Goal: Task Accomplishment & Management: Complete application form

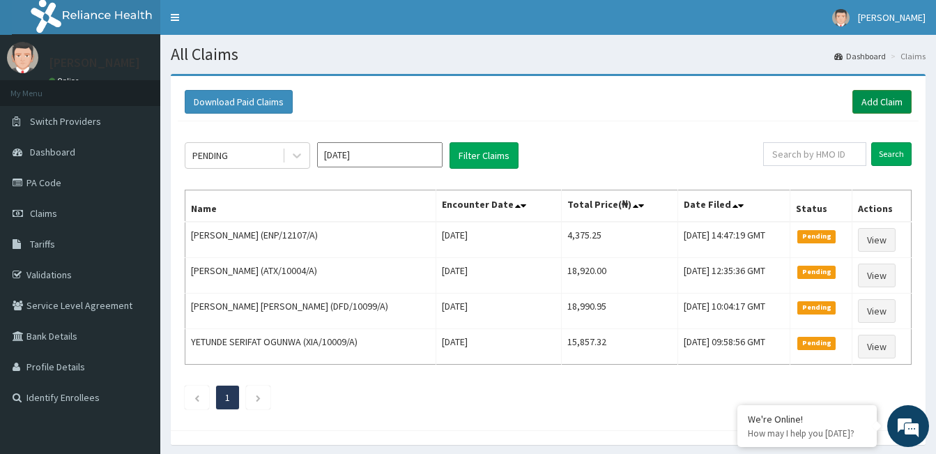
click at [878, 99] on link "Add Claim" at bounding box center [882, 102] width 59 height 24
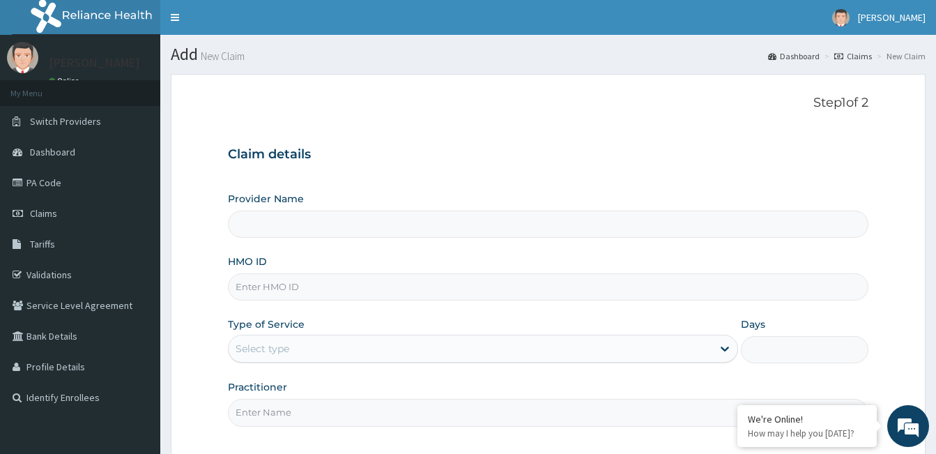
type input "Royalife Specialist Hospital and Maternity Centre"
click at [300, 287] on input "HMO ID" at bounding box center [548, 286] width 641 height 27
click at [300, 291] on input "HMO ID" at bounding box center [548, 286] width 641 height 27
type input "OHT/12660/A"
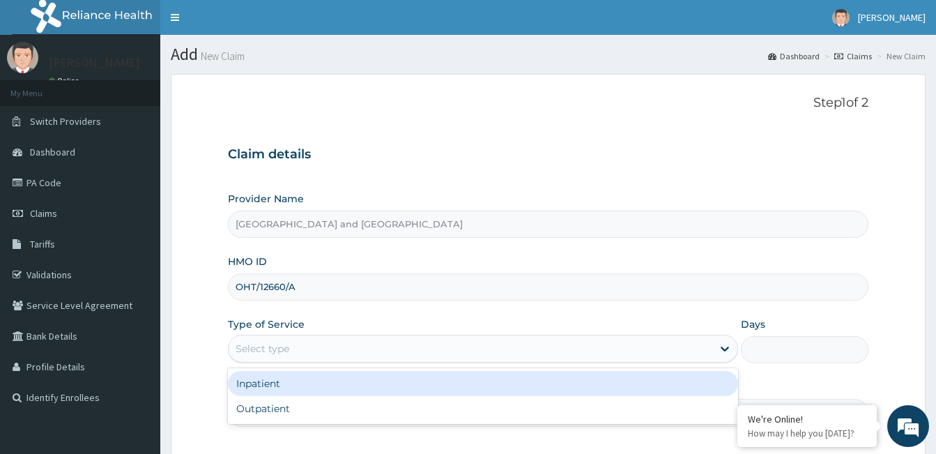
click at [280, 402] on div "Outpatient" at bounding box center [483, 408] width 510 height 25
type input "1"
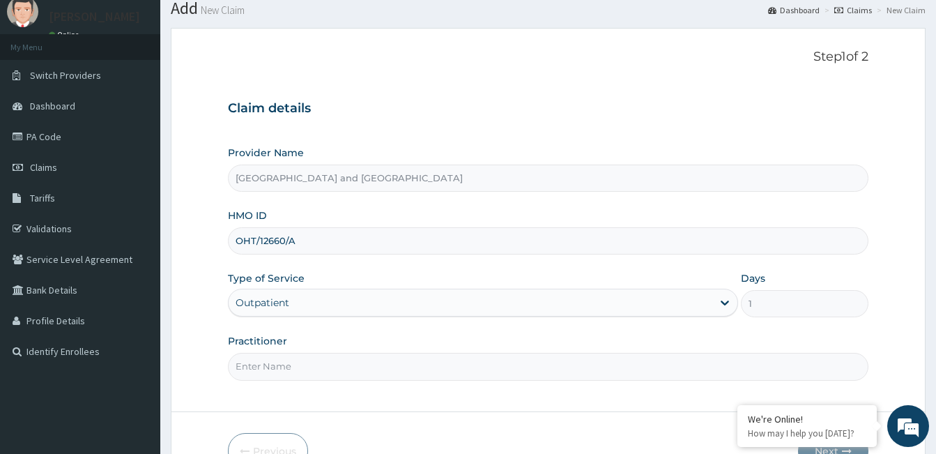
scroll to position [58, 0]
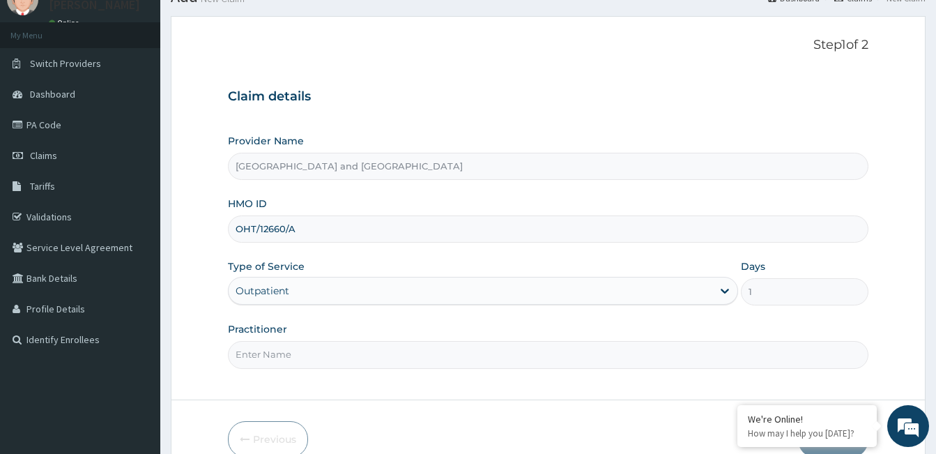
click at [367, 359] on input "Practitioner" at bounding box center [548, 354] width 641 height 27
type input "Dr Opeyemi"
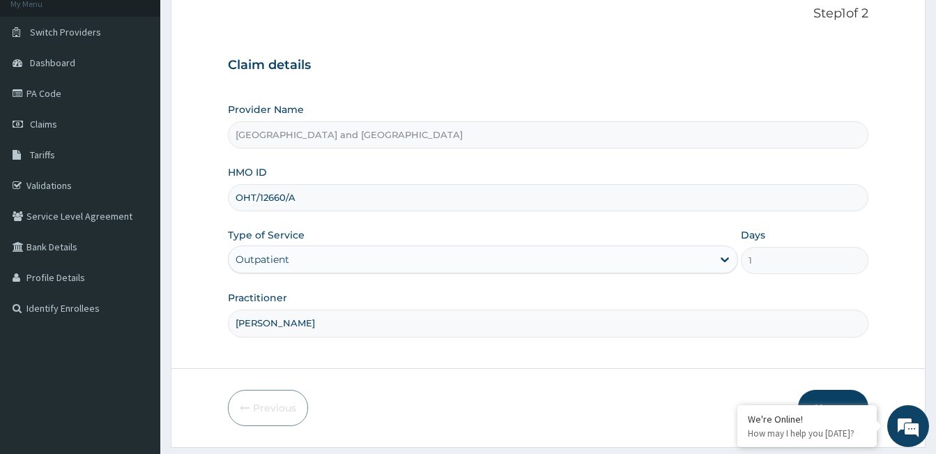
scroll to position [129, 0]
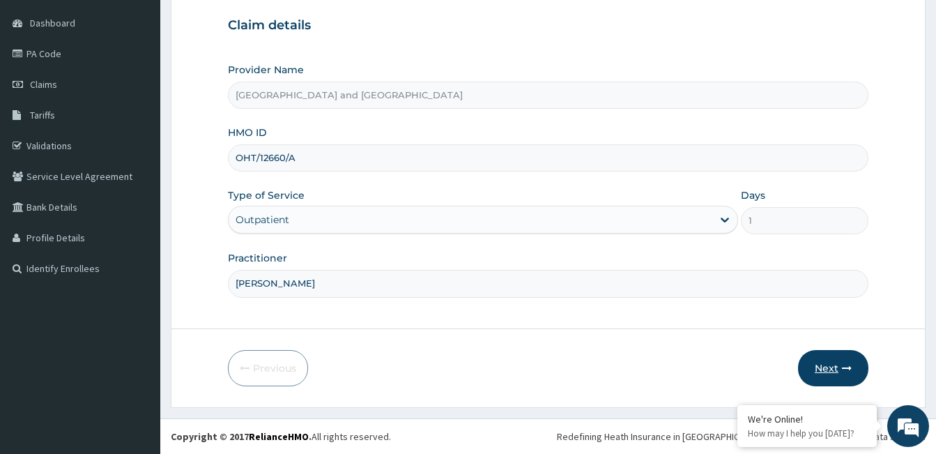
click at [838, 368] on button "Next" at bounding box center [833, 368] width 70 height 36
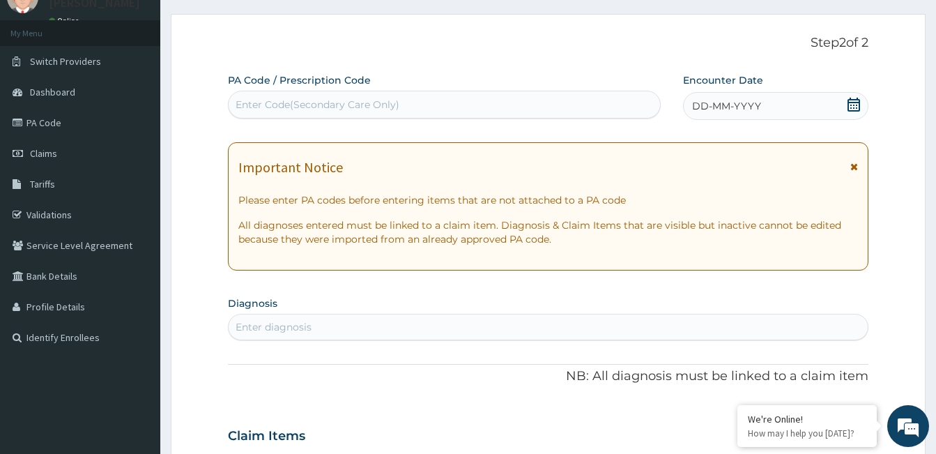
scroll to position [59, 0]
click at [858, 106] on icon at bounding box center [854, 106] width 14 height 14
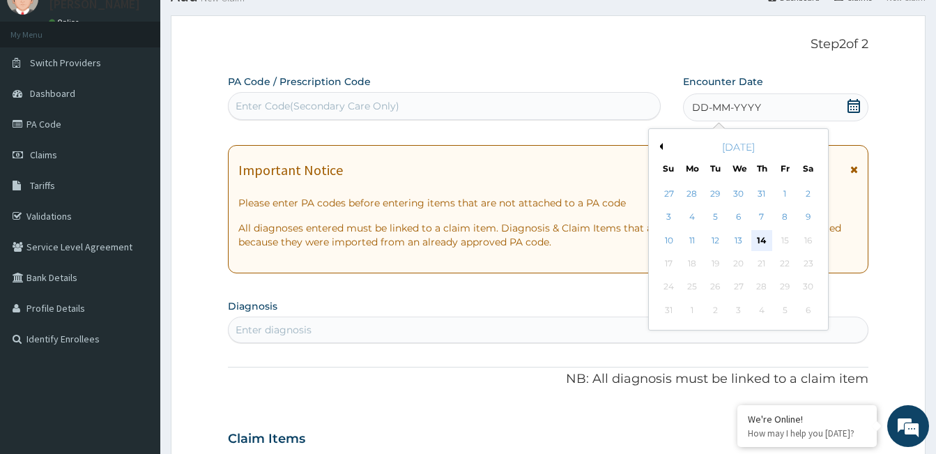
click at [762, 236] on div "14" at bounding box center [762, 240] width 21 height 21
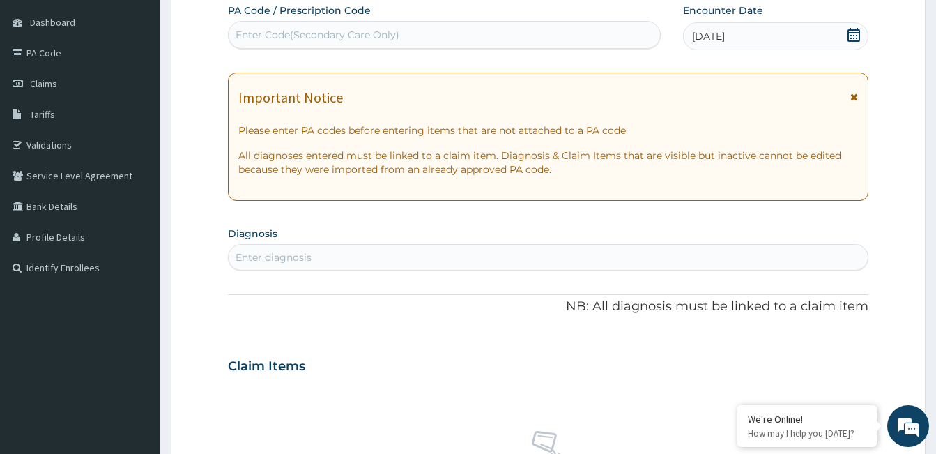
scroll to position [136, 0]
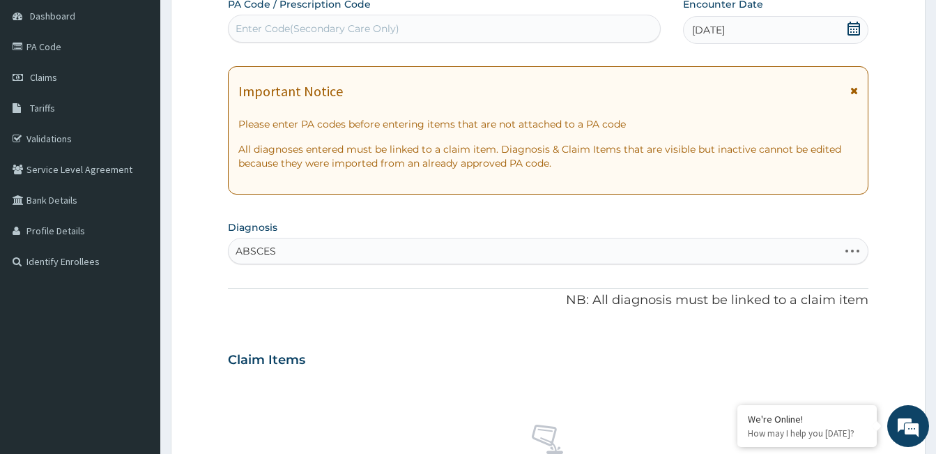
type input "ABSCESS"
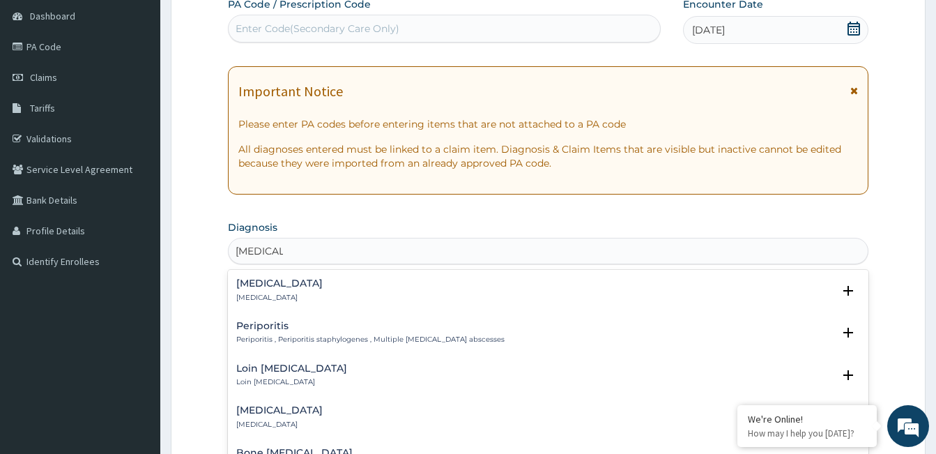
click at [294, 288] on div "Abscess Abscess" at bounding box center [548, 290] width 624 height 24
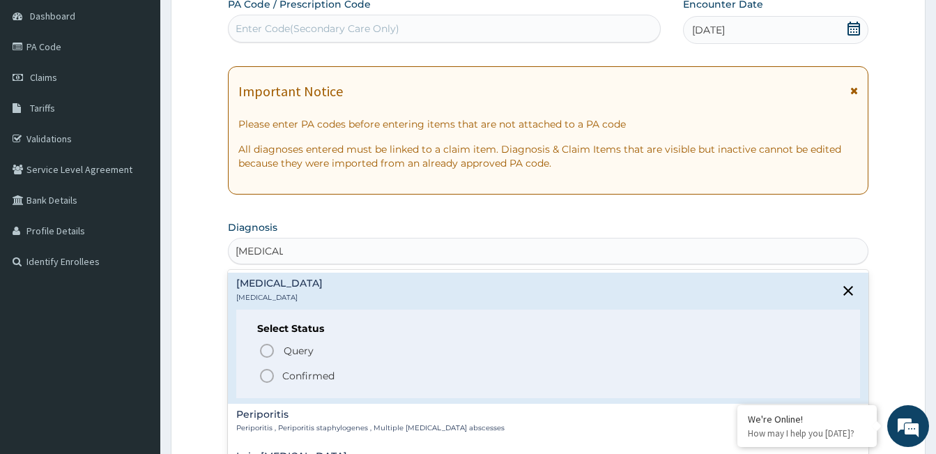
click at [271, 374] on icon "status option filled" at bounding box center [267, 375] width 17 height 17
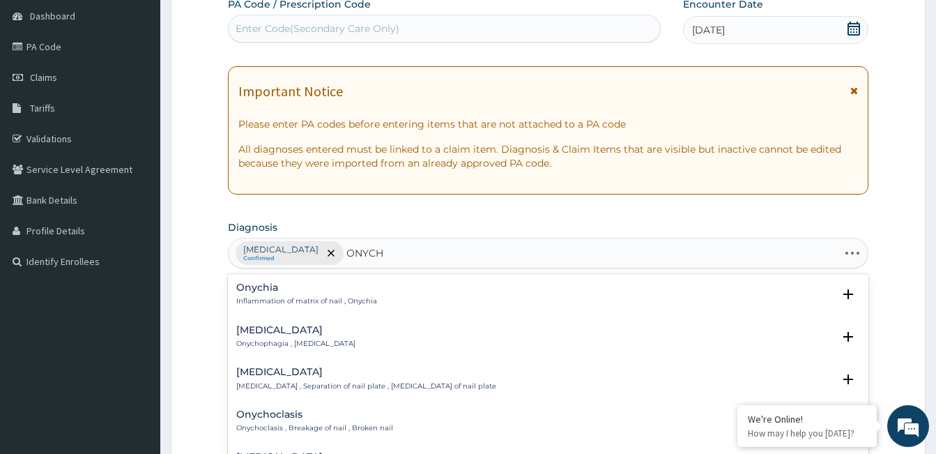
type input "ONYCHO"
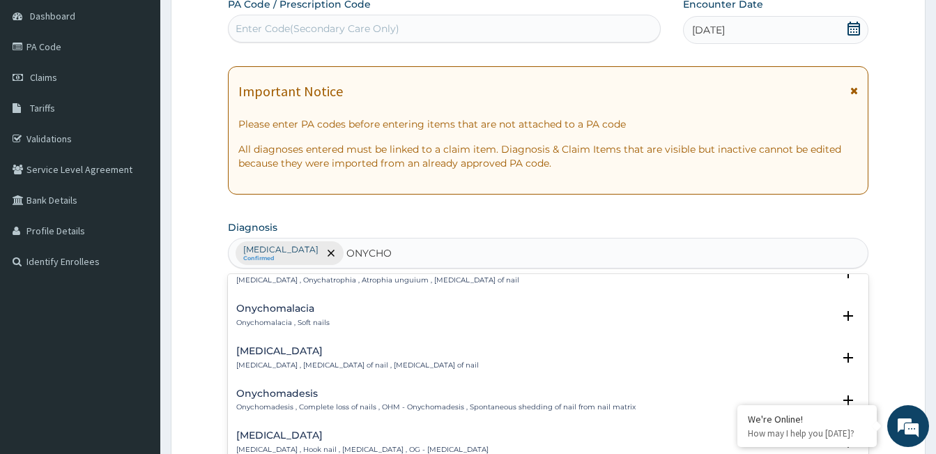
scroll to position [190, 0]
click at [335, 363] on p "Onychomycosis , Fungal infection of nail , Ringworm of nail" at bounding box center [357, 366] width 243 height 10
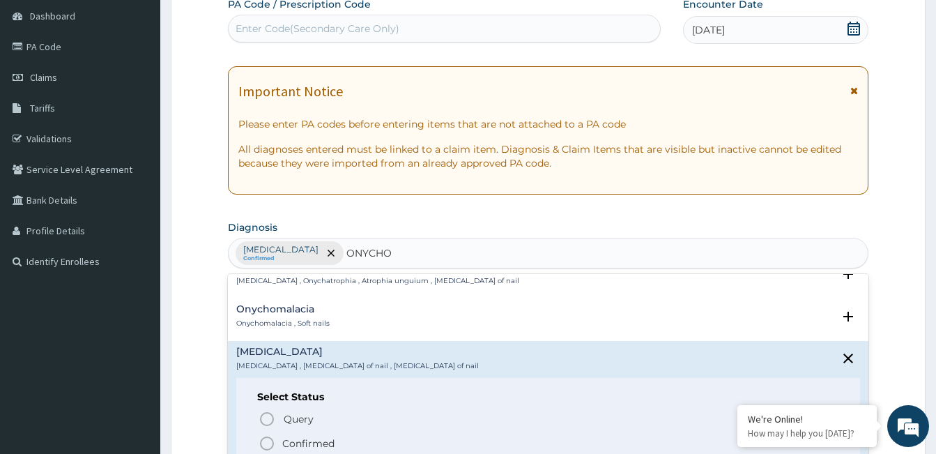
click at [310, 445] on p "Confirmed" at bounding box center [308, 443] width 52 height 14
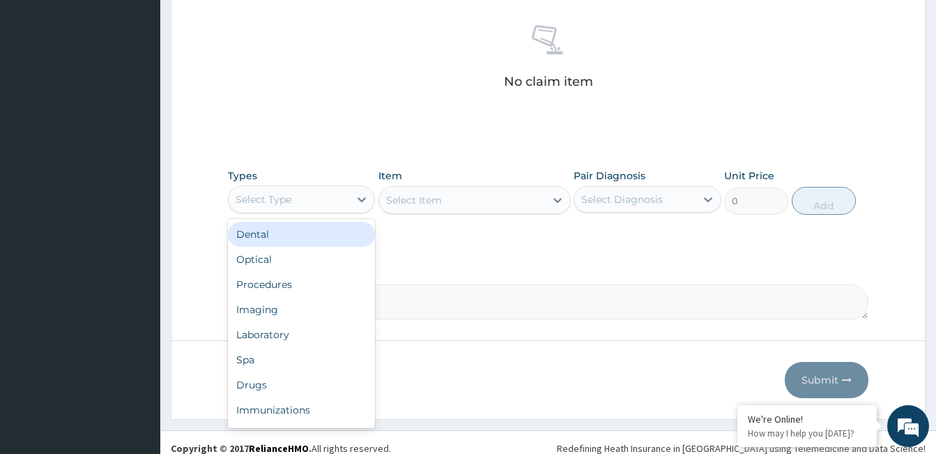
scroll to position [47, 0]
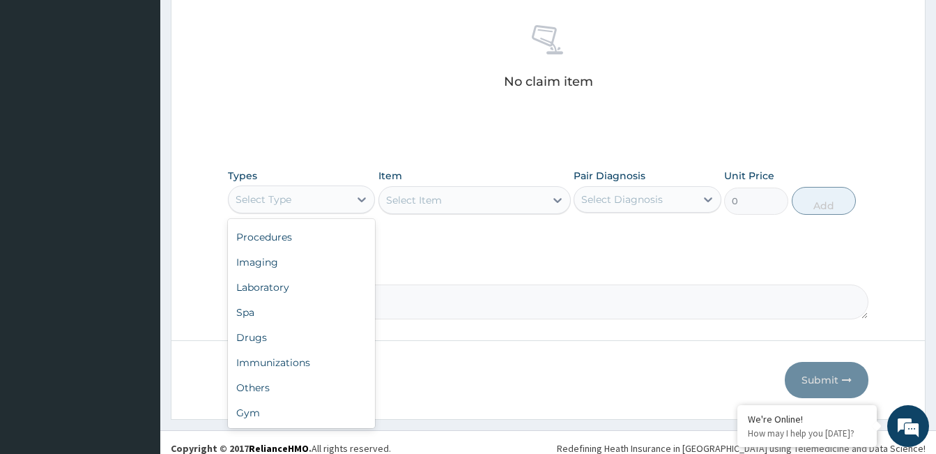
click at [268, 341] on div "Drugs" at bounding box center [301, 337] width 147 height 25
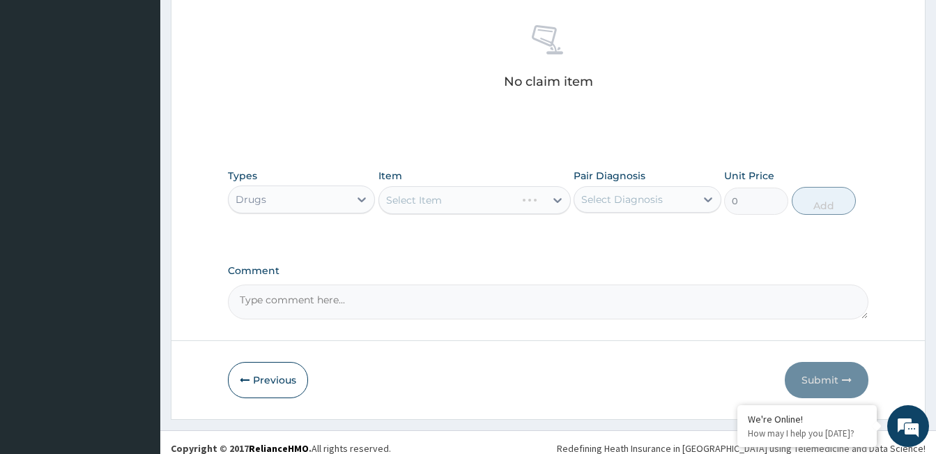
click at [473, 205] on div "Select Item" at bounding box center [475, 200] width 192 height 28
click at [485, 203] on div "Select Item" at bounding box center [475, 200] width 192 height 28
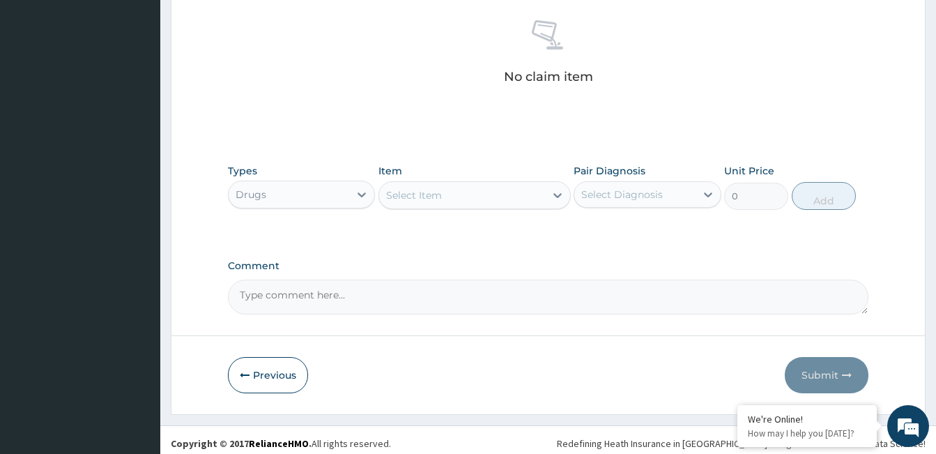
click at [420, 199] on div "Select Item" at bounding box center [414, 195] width 56 height 14
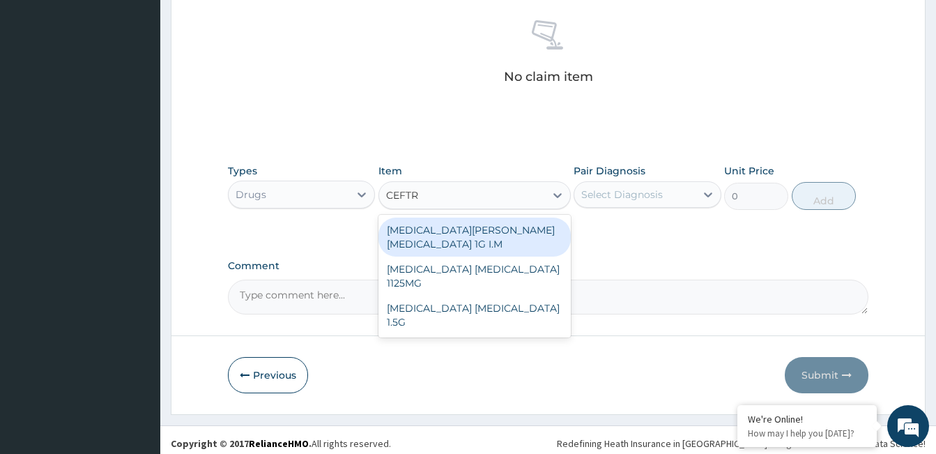
type input "CEFTRI"
click at [474, 227] on div "ROCEPHIN CEFTRIAXONE 1G I.M" at bounding box center [475, 237] width 192 height 39
type input "8277.5"
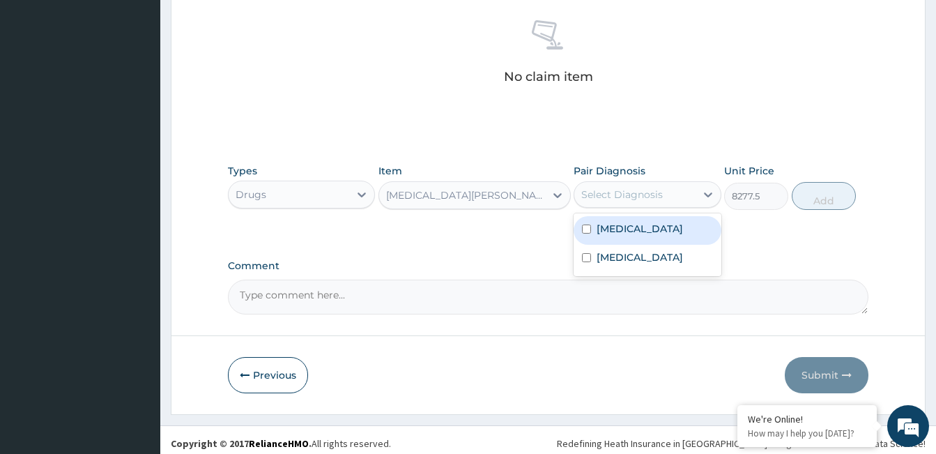
click at [633, 220] on div "Abscess" at bounding box center [647, 230] width 147 height 29
checkbox input "true"
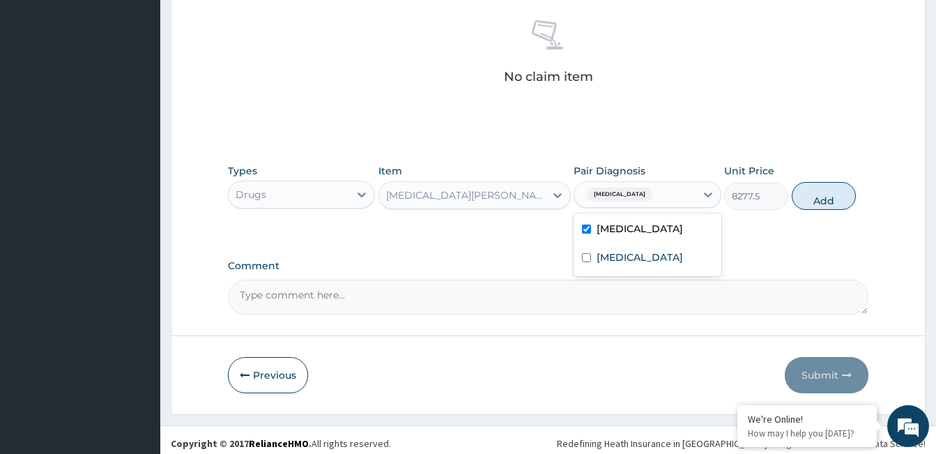
click at [647, 259] on label "Onychomycosis" at bounding box center [640, 257] width 86 height 14
checkbox input "true"
click at [826, 198] on button "Add" at bounding box center [824, 196] width 64 height 28
type input "0"
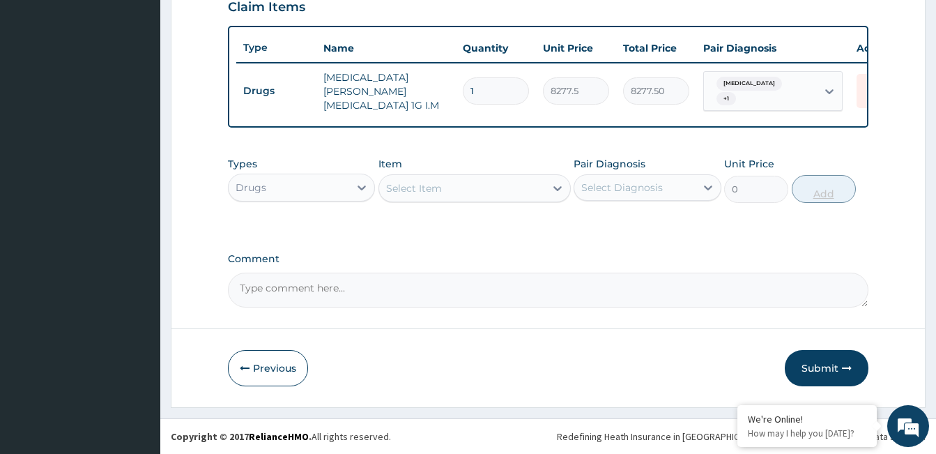
type input "0.00"
type input "3"
type input "24832.50"
type input "3"
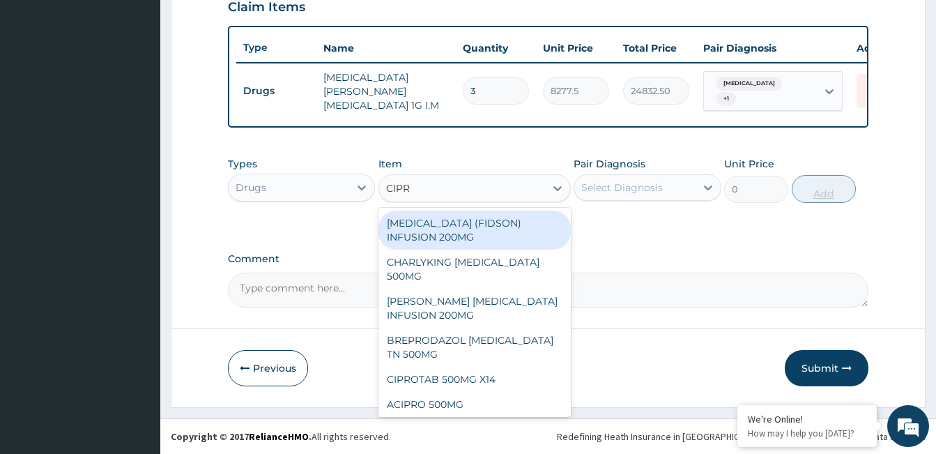
type input "CIPRO"
click at [464, 273] on div "CHARLYKING CIPROFLOXACIN 500MG" at bounding box center [475, 269] width 192 height 39
type input "177.375"
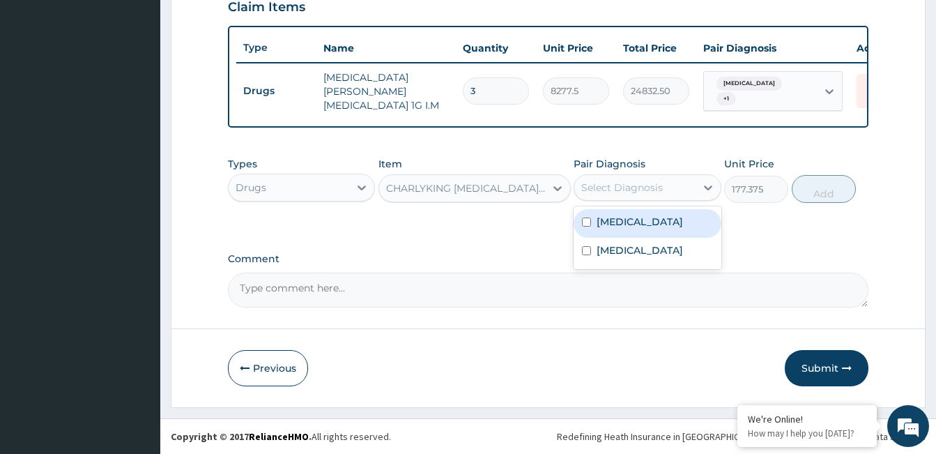
click at [652, 256] on label "Onychomycosis" at bounding box center [640, 250] width 86 height 14
checkbox input "true"
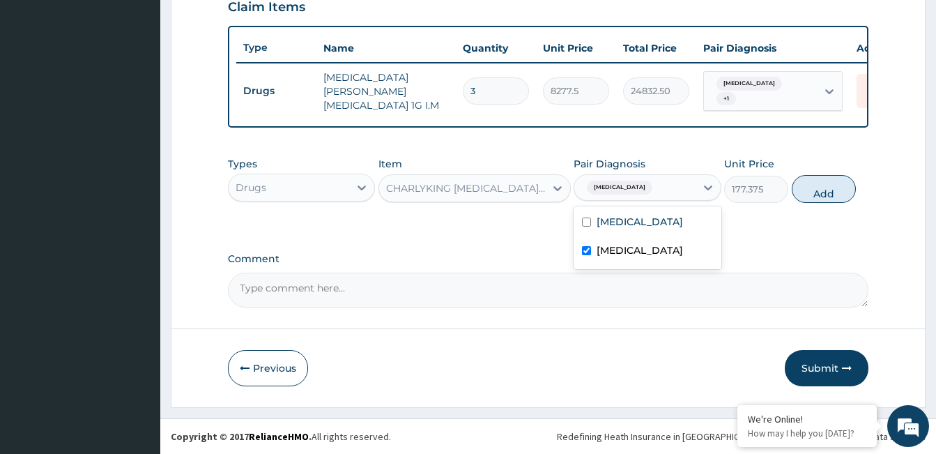
click at [641, 210] on div "Abscess" at bounding box center [647, 223] width 147 height 29
checkbox input "true"
click at [825, 192] on button "Add" at bounding box center [824, 189] width 64 height 28
type input "0"
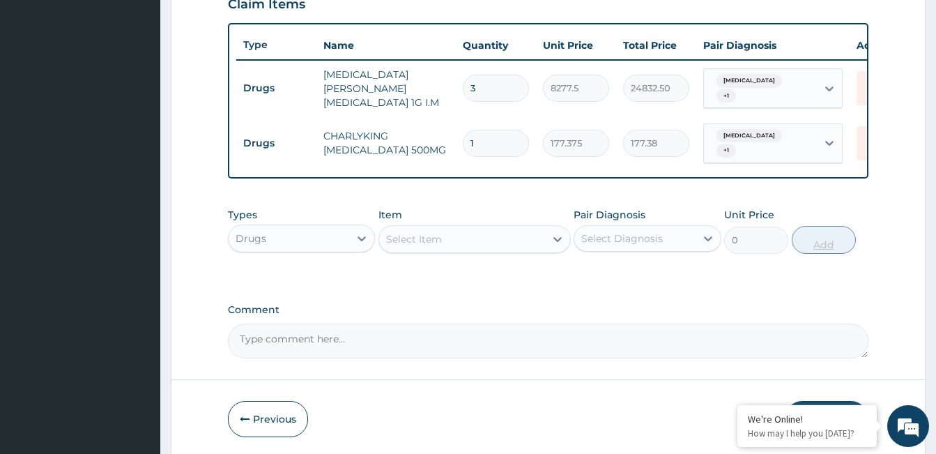
type input "10"
type input "1773.75"
type input "10"
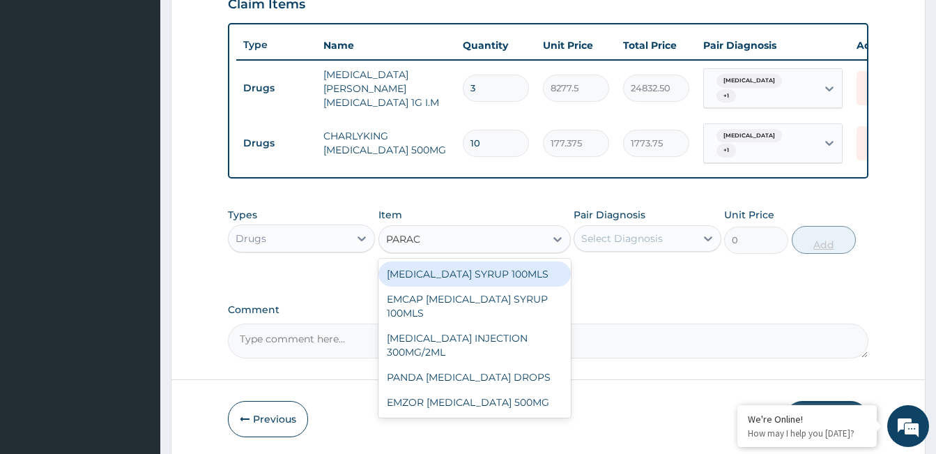
type input "PARACE"
click at [507, 397] on div "EMZOR PARACETAMOL 500MG" at bounding box center [475, 402] width 192 height 25
type input "23.64999961853027"
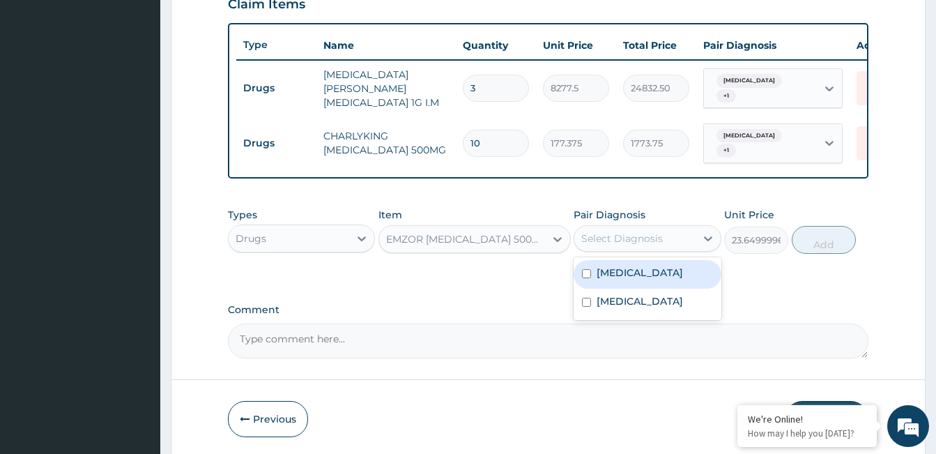
click at [633, 269] on label "Abscess" at bounding box center [640, 273] width 86 height 14
checkbox input "true"
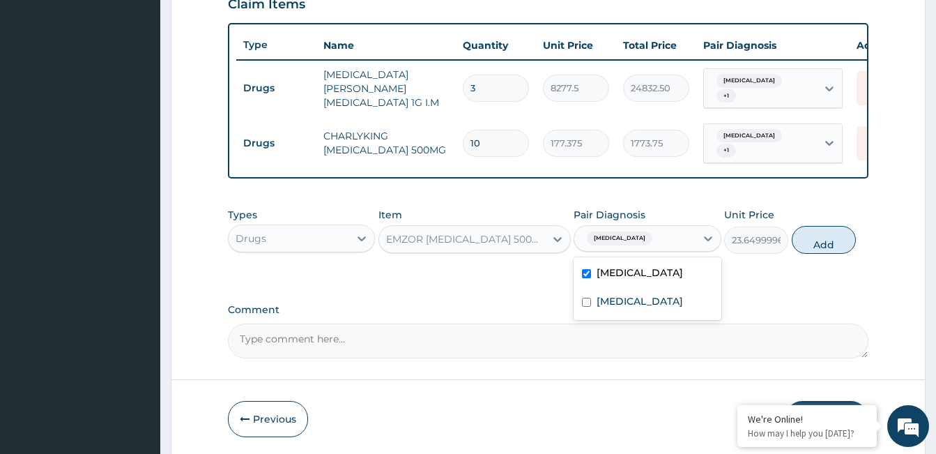
click at [644, 306] on div "Onychomycosis" at bounding box center [647, 303] width 147 height 29
checkbox input "true"
click at [836, 230] on button "Add" at bounding box center [824, 240] width 64 height 28
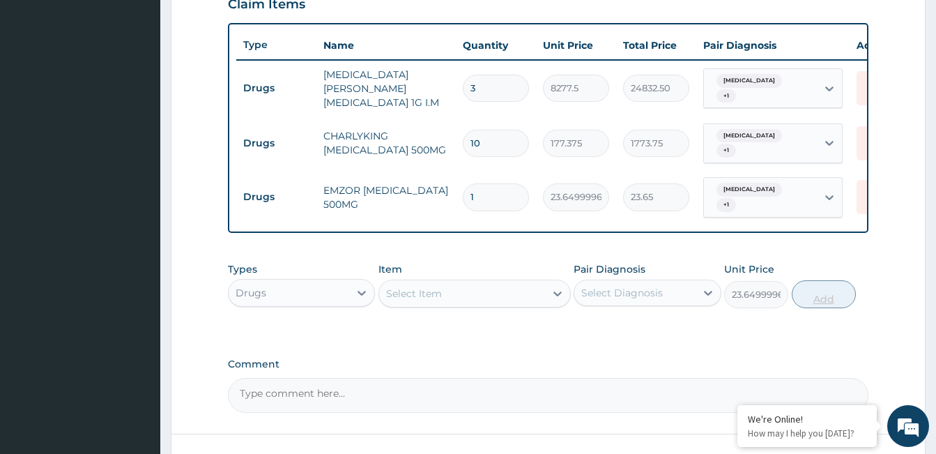
type input "0"
type input "18"
type input "425.70"
type input "18"
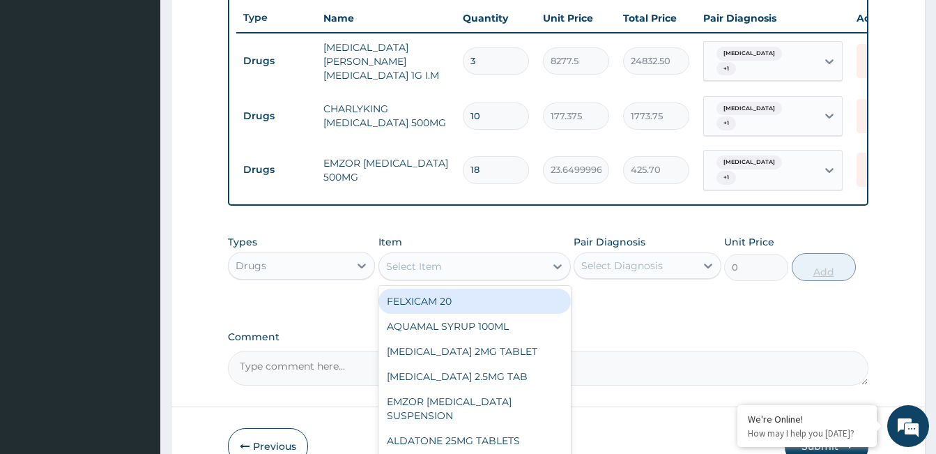
scroll to position [524, 0]
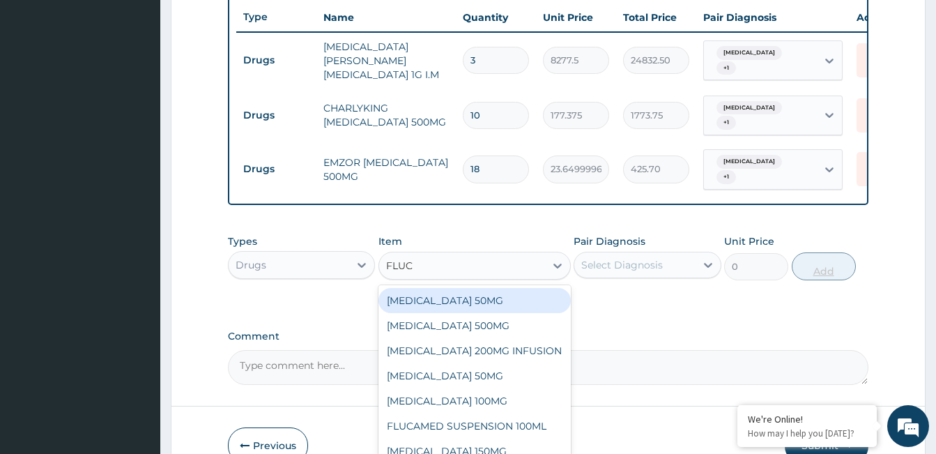
type input "FLUCO"
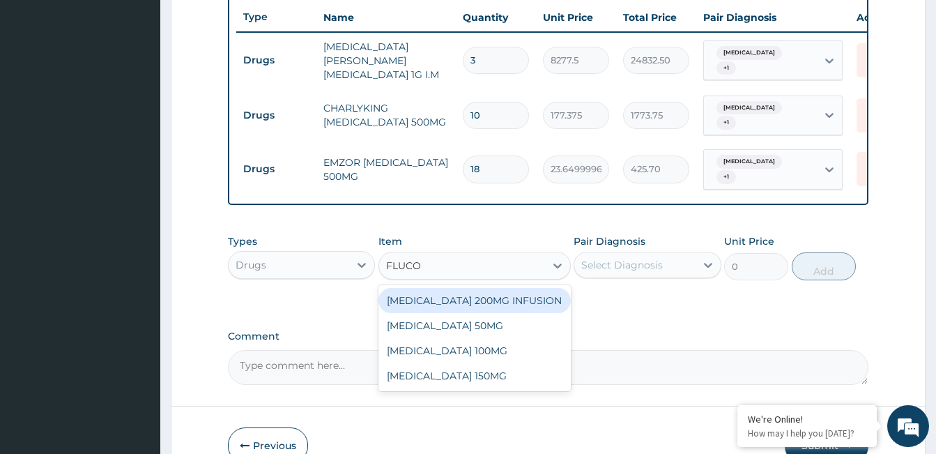
click at [481, 372] on div "FLUCONAZOLE 150MG" at bounding box center [475, 375] width 192 height 25
type input "1537.25"
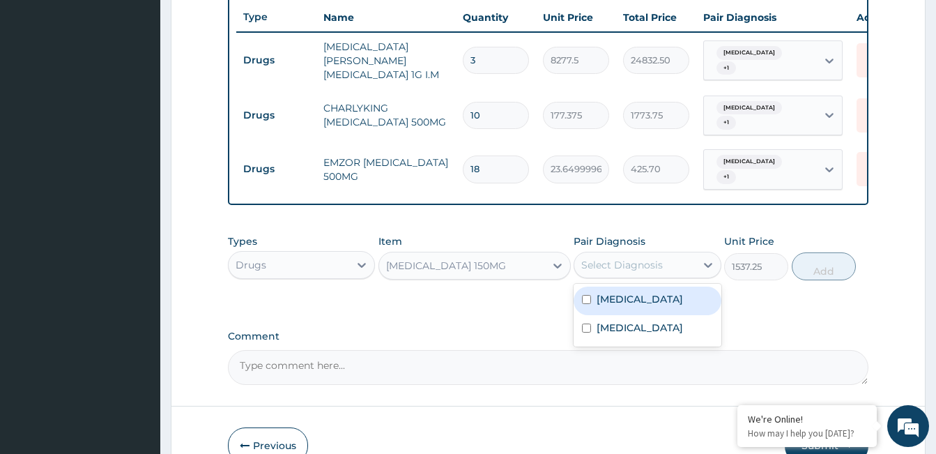
click at [628, 292] on label "Abscess" at bounding box center [640, 299] width 86 height 14
checkbox input "true"
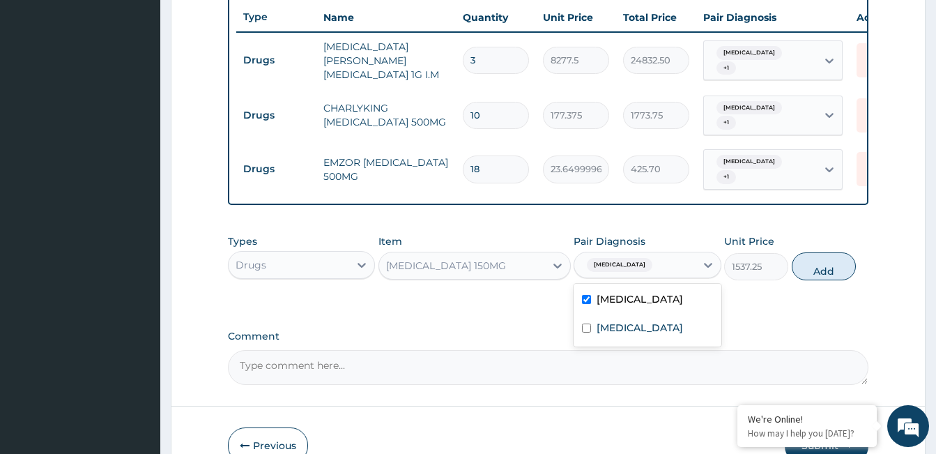
click at [639, 321] on label "Onychomycosis" at bounding box center [640, 328] width 86 height 14
checkbox input "true"
click at [816, 264] on button "Add" at bounding box center [824, 266] width 64 height 28
type input "0"
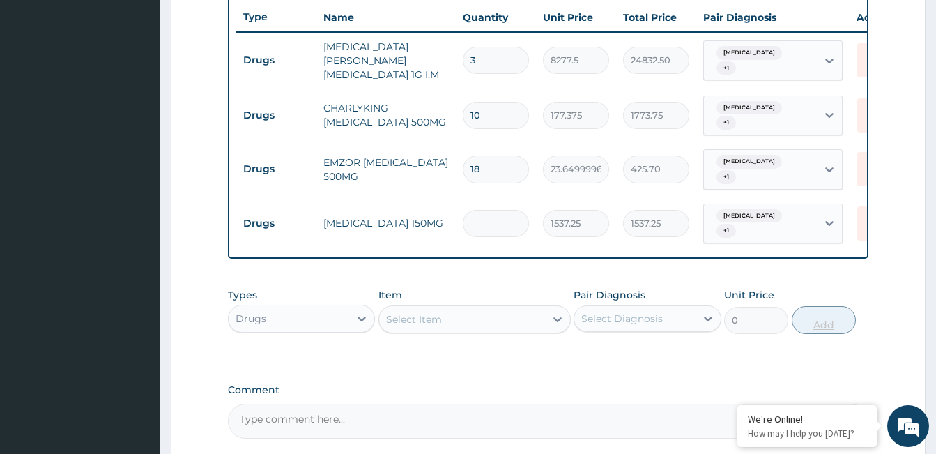
type input "0.00"
type input "1"
type input "1537.25"
type input "14"
type input "21521.50"
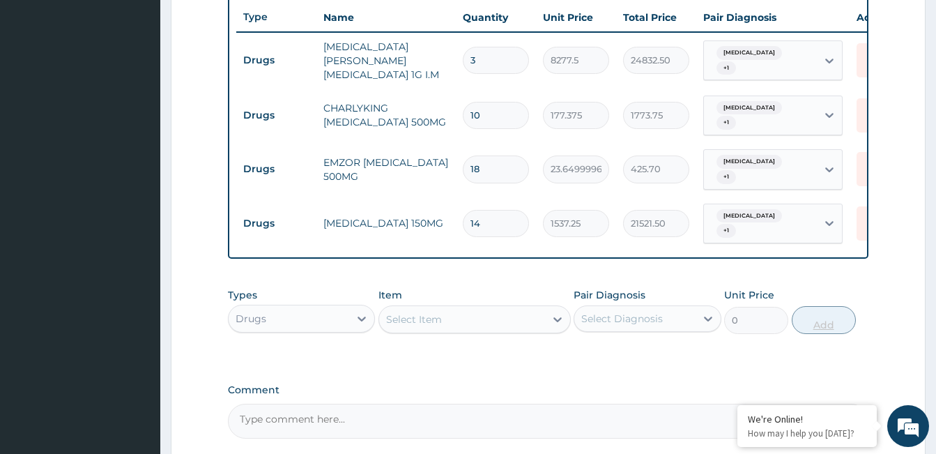
type input "14"
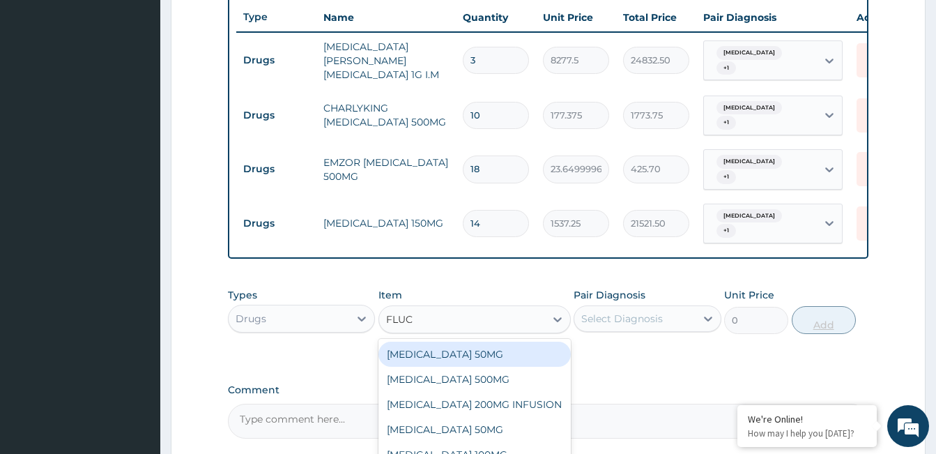
type input "FLUCO"
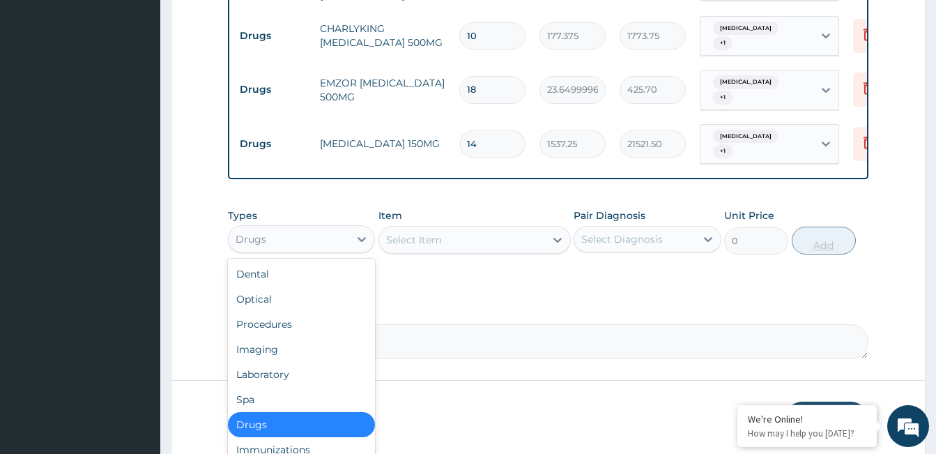
scroll to position [609, 0]
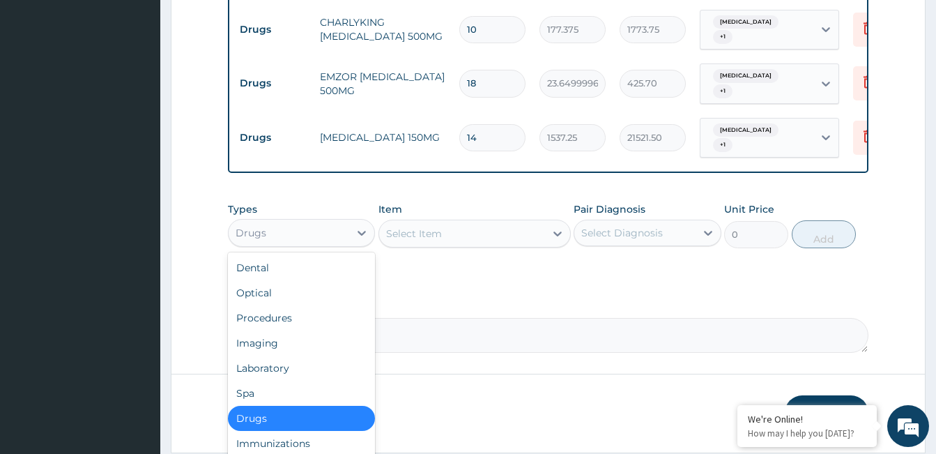
click at [322, 305] on div "Procedures" at bounding box center [301, 317] width 147 height 25
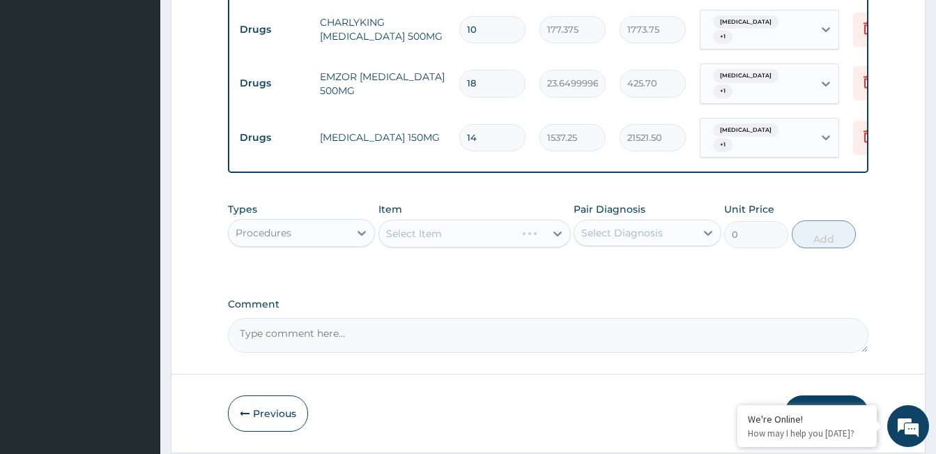
click at [469, 221] on div "Select Item" at bounding box center [475, 234] width 192 height 28
click at [485, 220] on div "Select Item" at bounding box center [475, 234] width 192 height 28
click at [503, 220] on div "Select Item" at bounding box center [475, 234] width 192 height 28
click at [514, 222] on div "Select Item" at bounding box center [475, 234] width 192 height 28
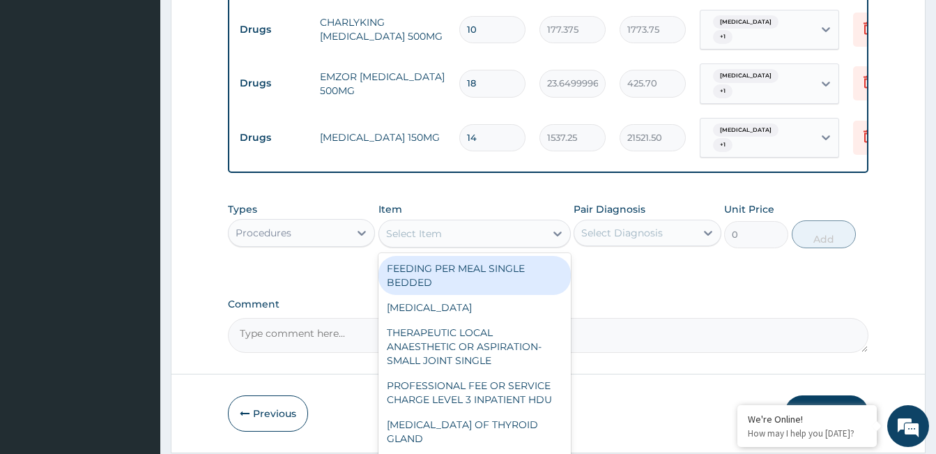
click at [676, 298] on div "Comment" at bounding box center [548, 325] width 641 height 54
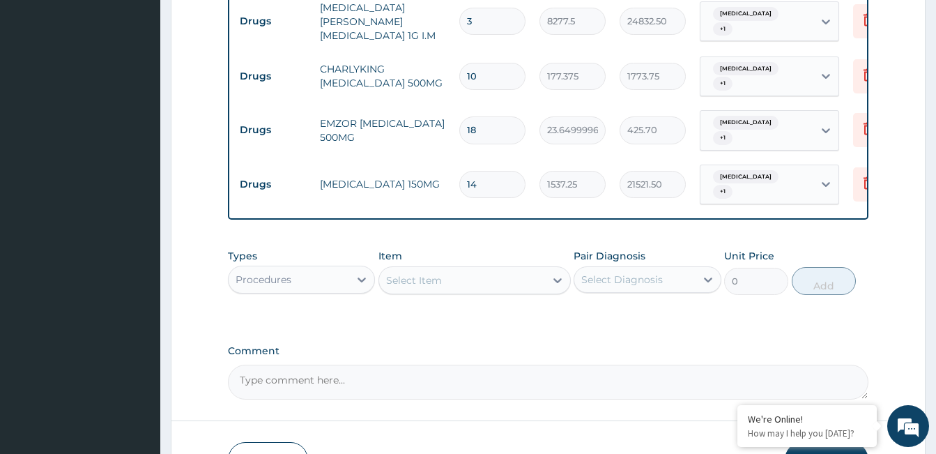
scroll to position [559, 0]
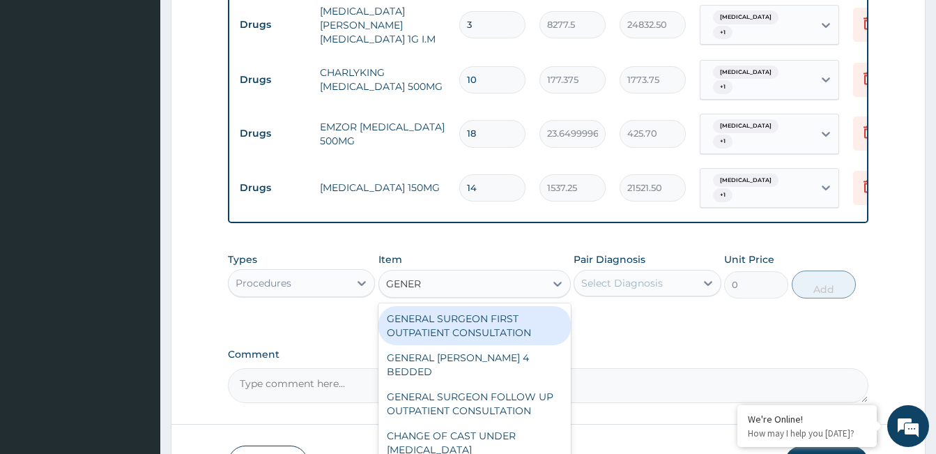
type input "GENERA"
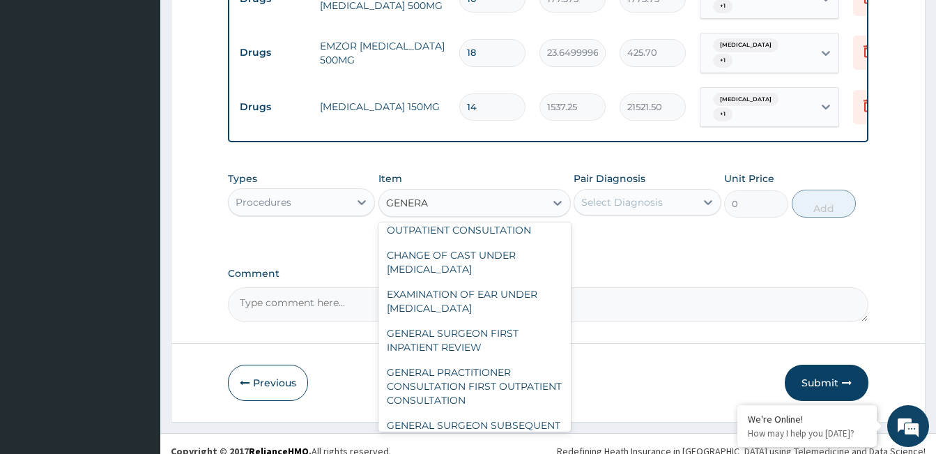
scroll to position [201, 0]
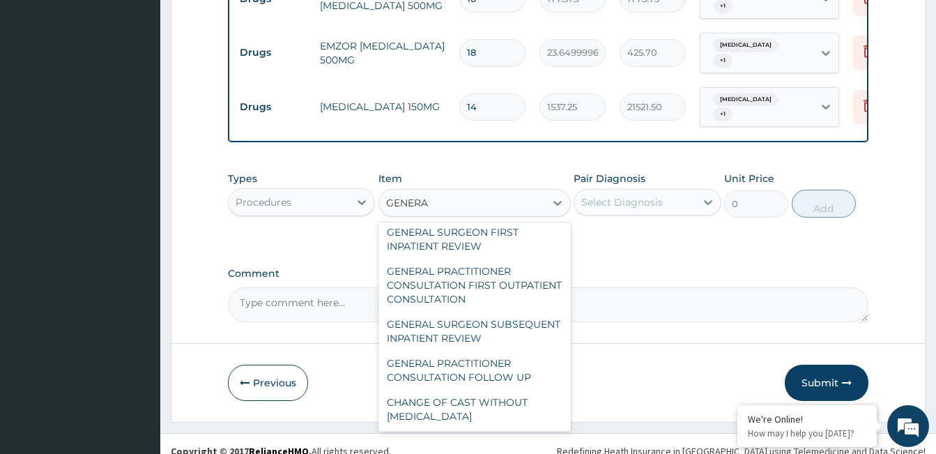
click at [501, 264] on div "GENERAL PRACTITIONER CONSULTATION FIRST OUTPATIENT CONSULTATION" at bounding box center [475, 285] width 192 height 53
type input "3547.5"
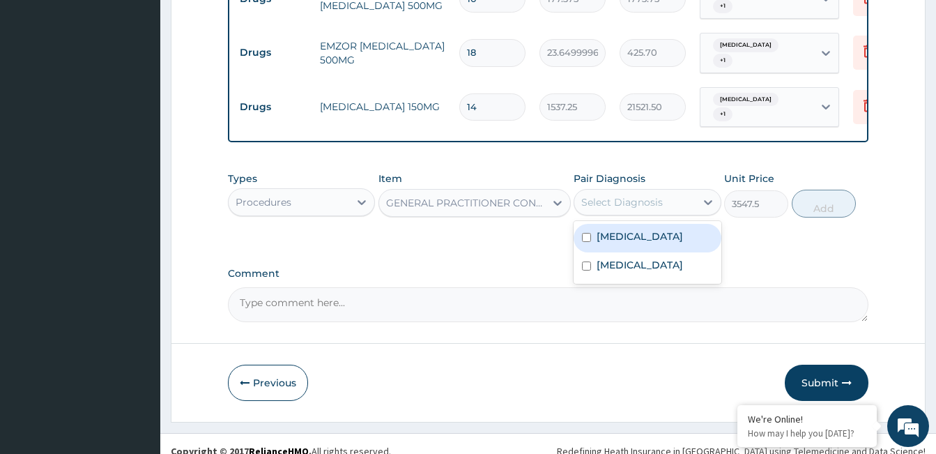
click at [639, 224] on div "Abscess" at bounding box center [647, 238] width 147 height 29
checkbox input "true"
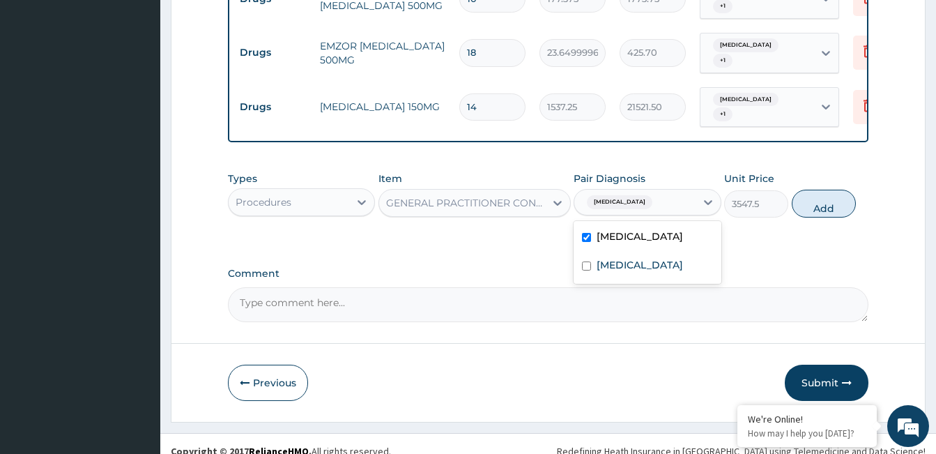
click at [644, 258] on label "Onychomycosis" at bounding box center [640, 265] width 86 height 14
checkbox input "true"
click at [843, 190] on button "Add" at bounding box center [824, 204] width 64 height 28
type input "0"
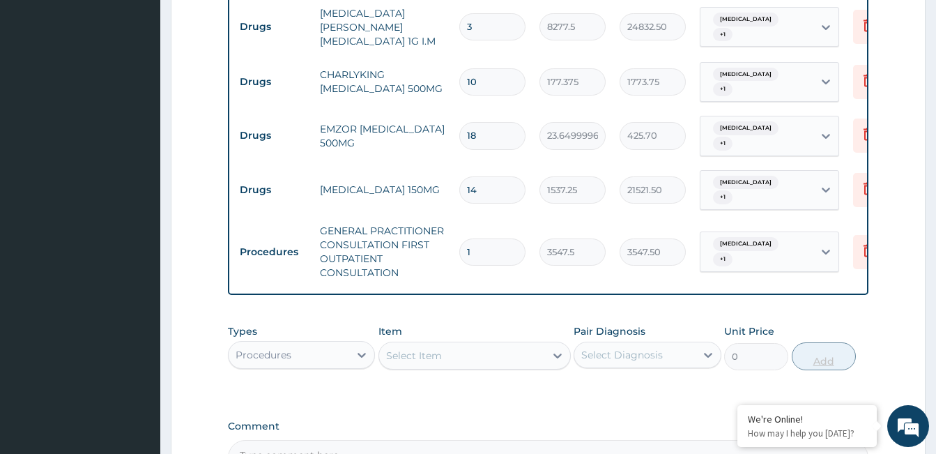
scroll to position [541, 0]
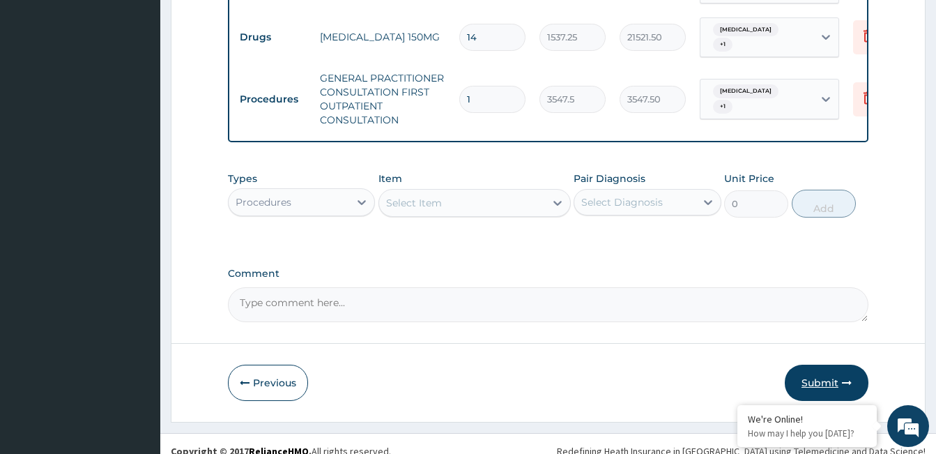
click at [841, 365] on button "Submit" at bounding box center [827, 383] width 84 height 36
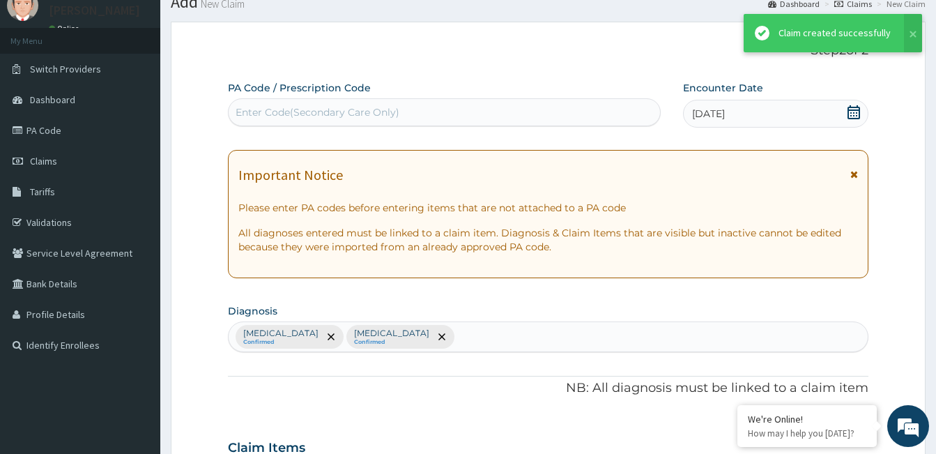
scroll to position [710, 0]
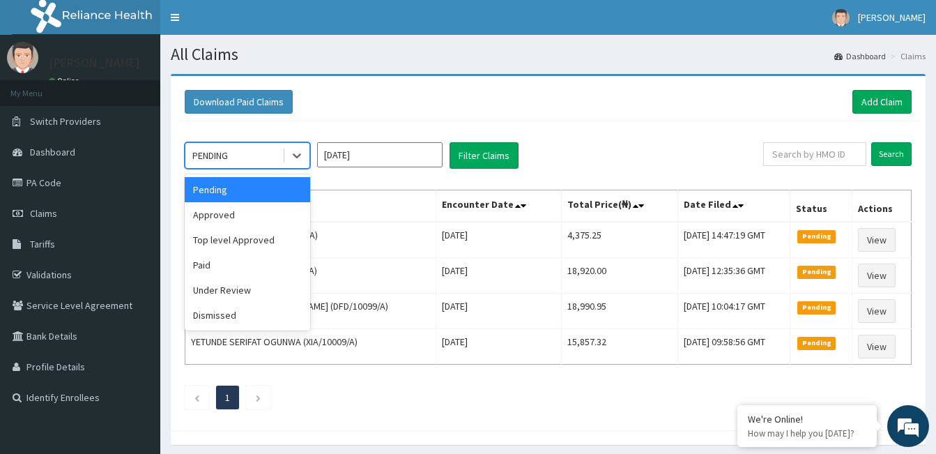
click at [243, 215] on div "Approved" at bounding box center [247, 214] width 125 height 25
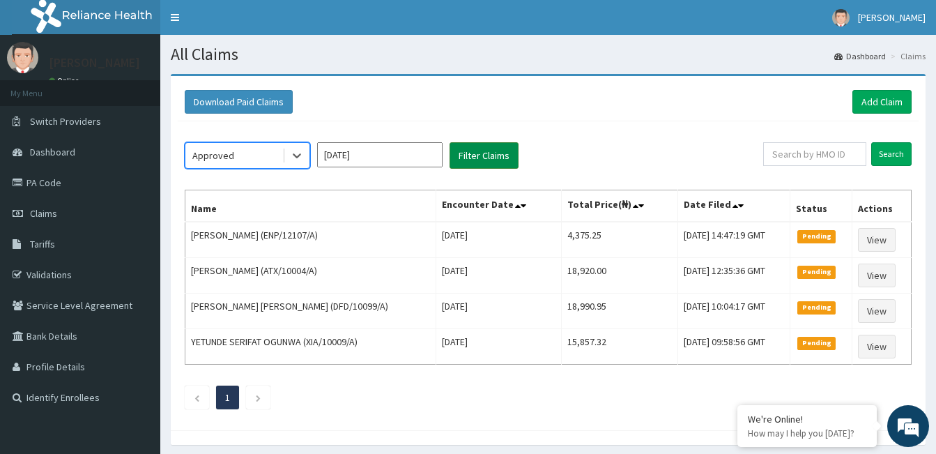
click at [498, 146] on button "Filter Claims" at bounding box center [484, 155] width 69 height 26
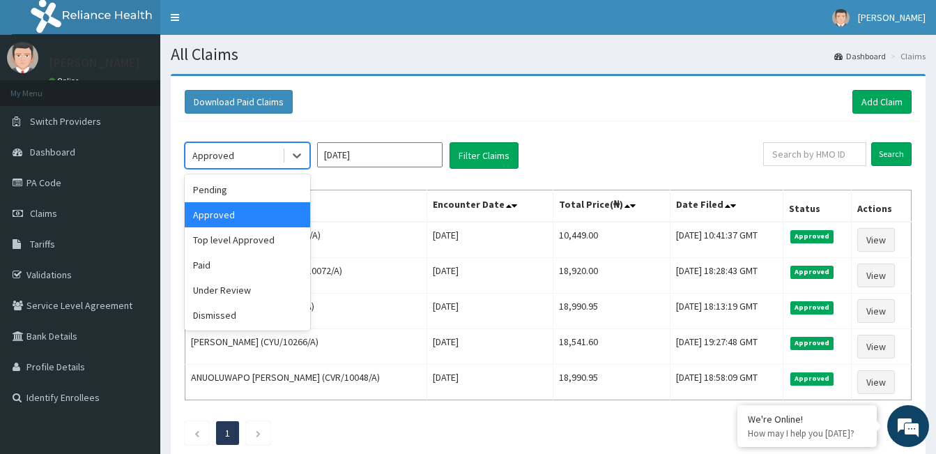
click at [245, 296] on div "Under Review" at bounding box center [247, 289] width 125 height 25
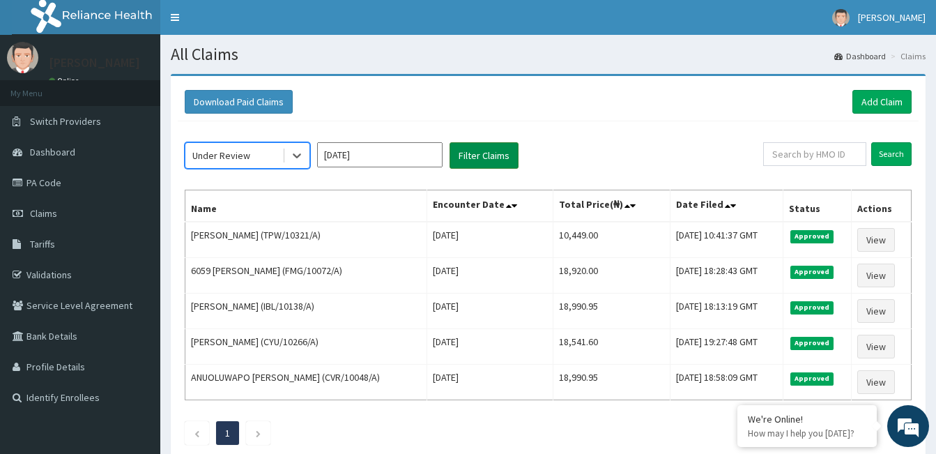
click at [487, 159] on button "Filter Claims" at bounding box center [484, 155] width 69 height 26
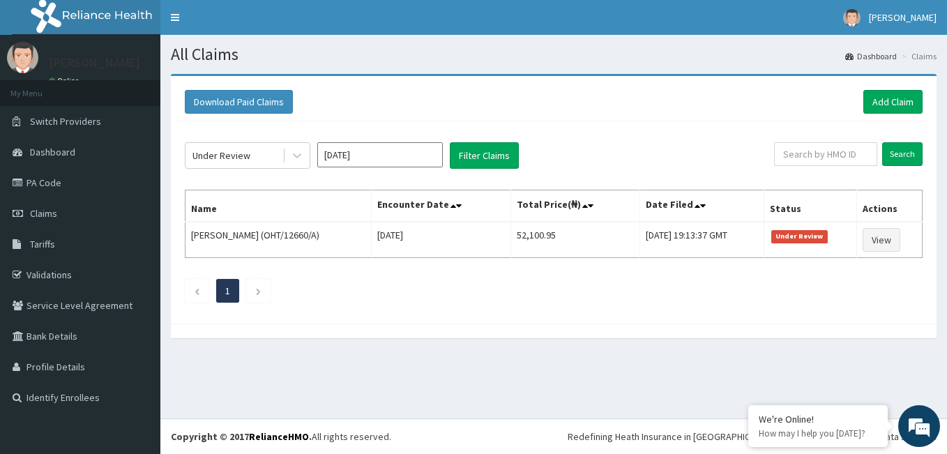
click at [902, 358] on section "Download Paid Claims Add Claim × Note you can only download claims within a max…" at bounding box center [553, 212] width 786 height 299
